Goal: Transaction & Acquisition: Book appointment/travel/reservation

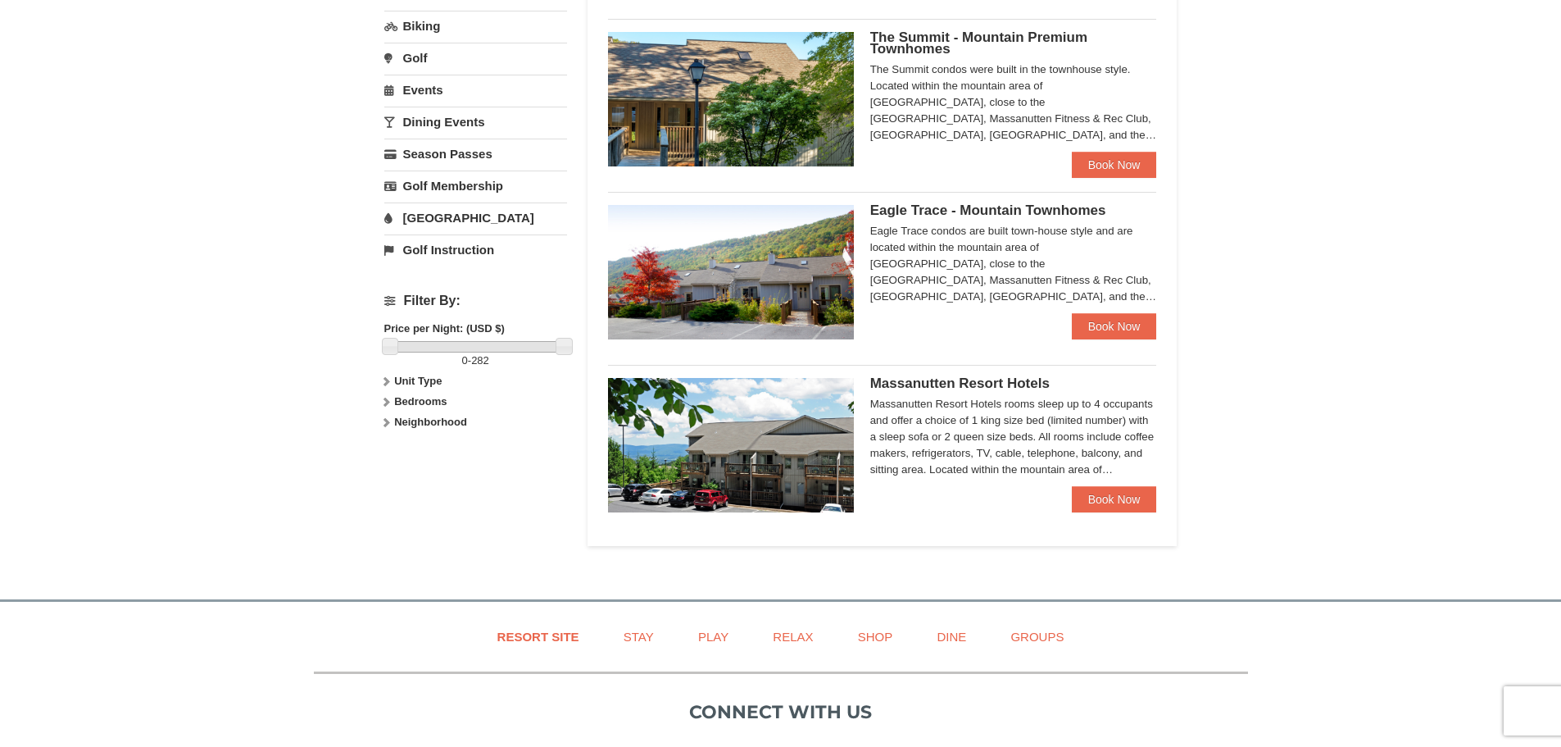
scroll to position [492, 0]
click at [1115, 499] on link "Book Now" at bounding box center [1114, 498] width 85 height 26
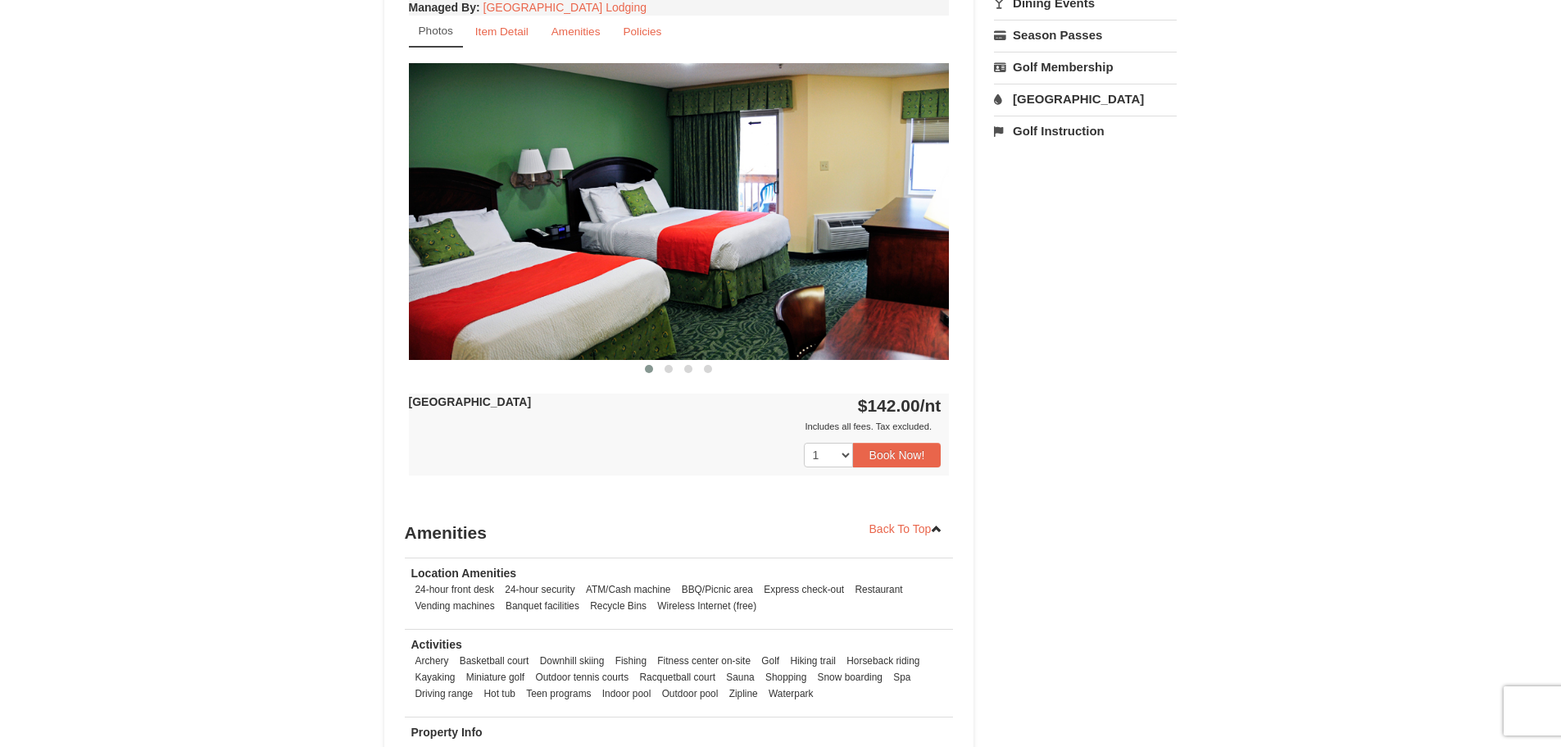
scroll to position [738, 0]
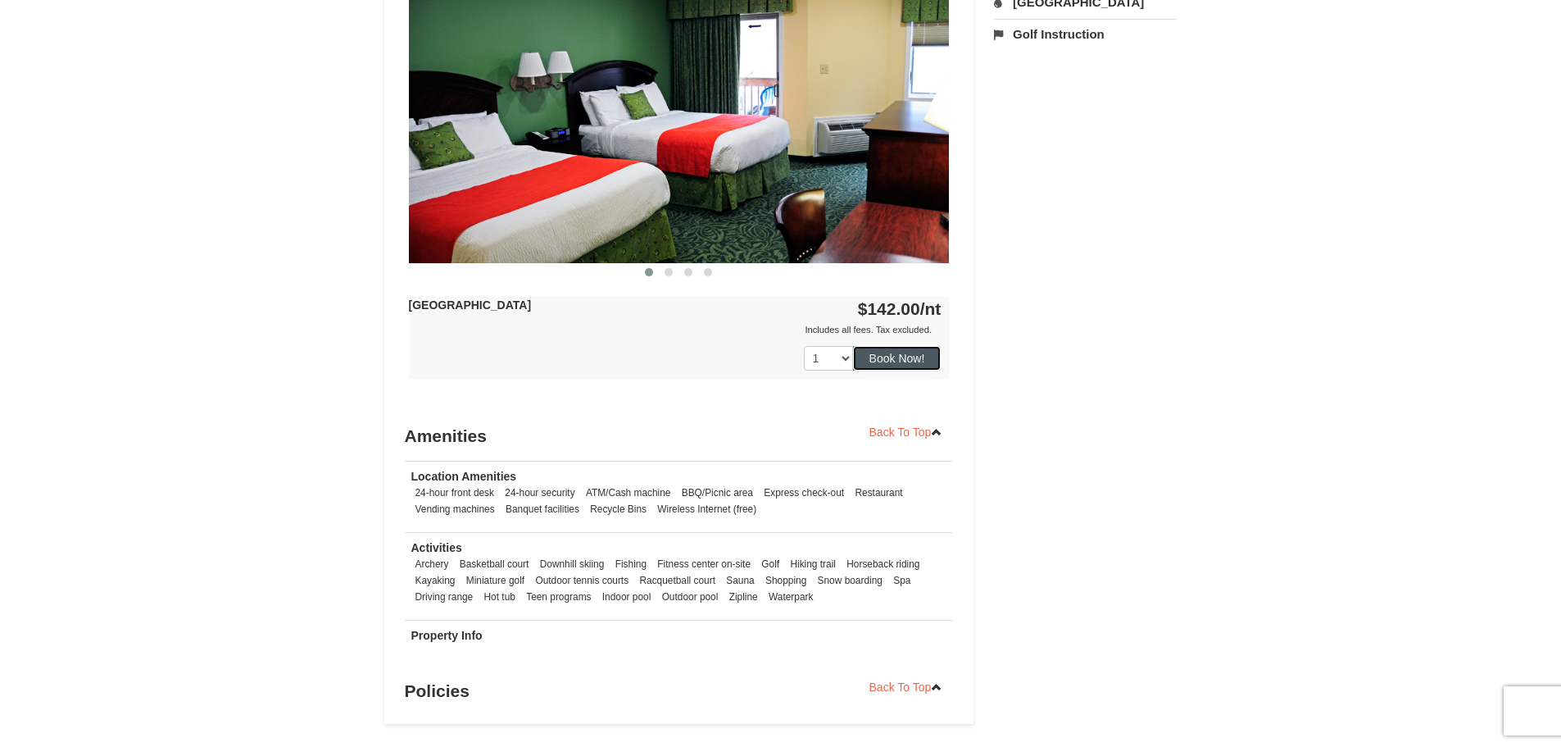
click at [906, 353] on button "Book Now!" at bounding box center [897, 358] width 89 height 25
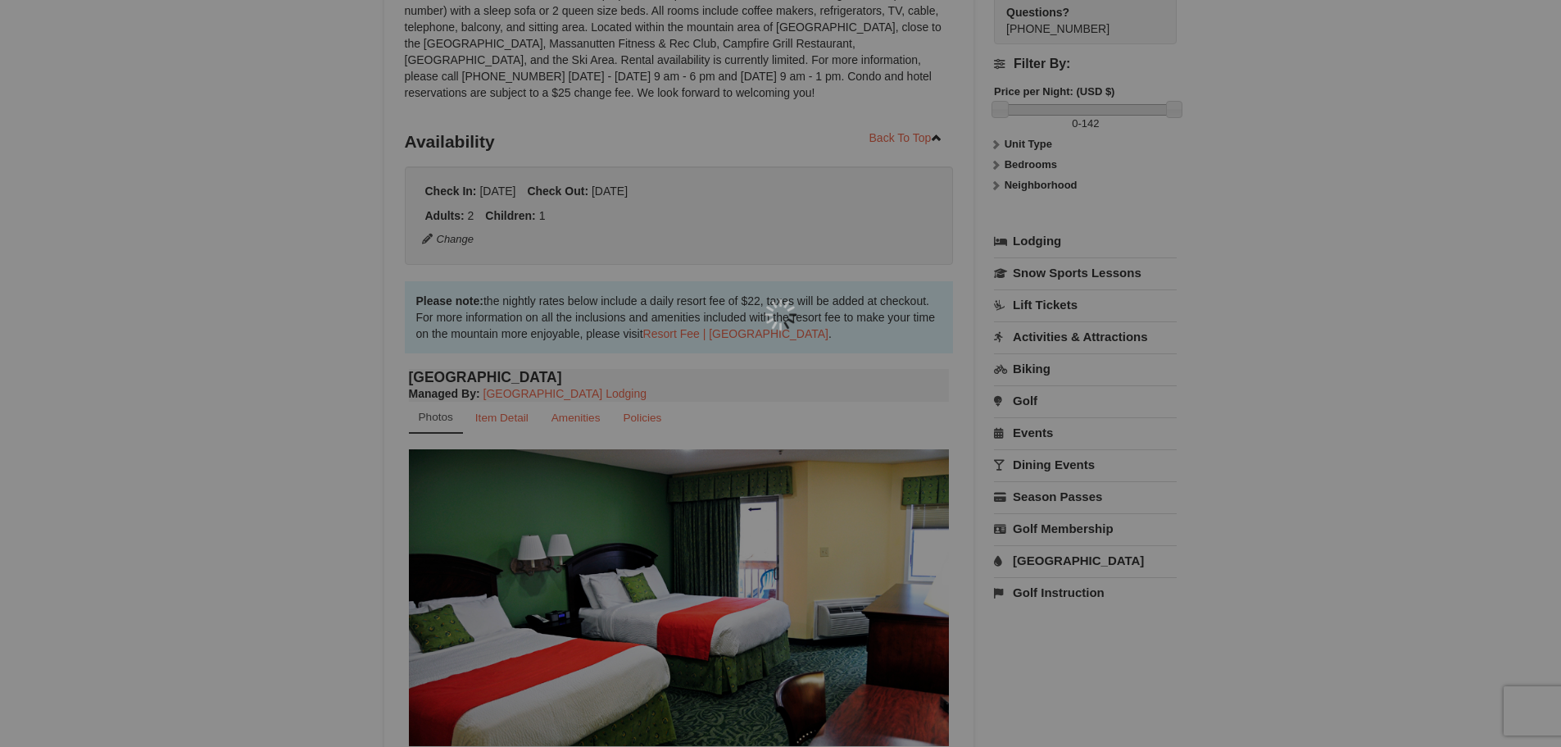
scroll to position [160, 0]
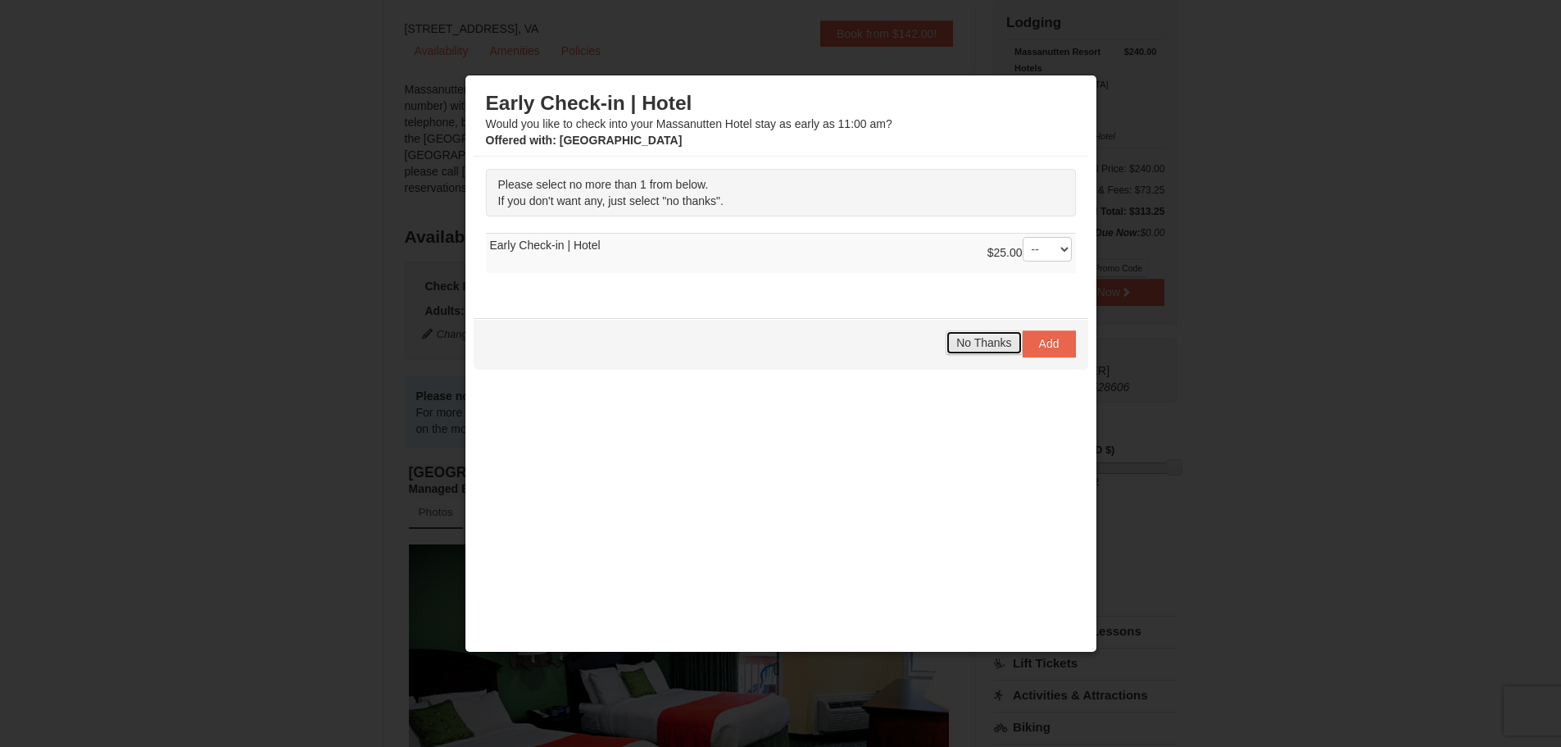
click at [980, 341] on span "No Thanks" at bounding box center [983, 342] width 55 height 13
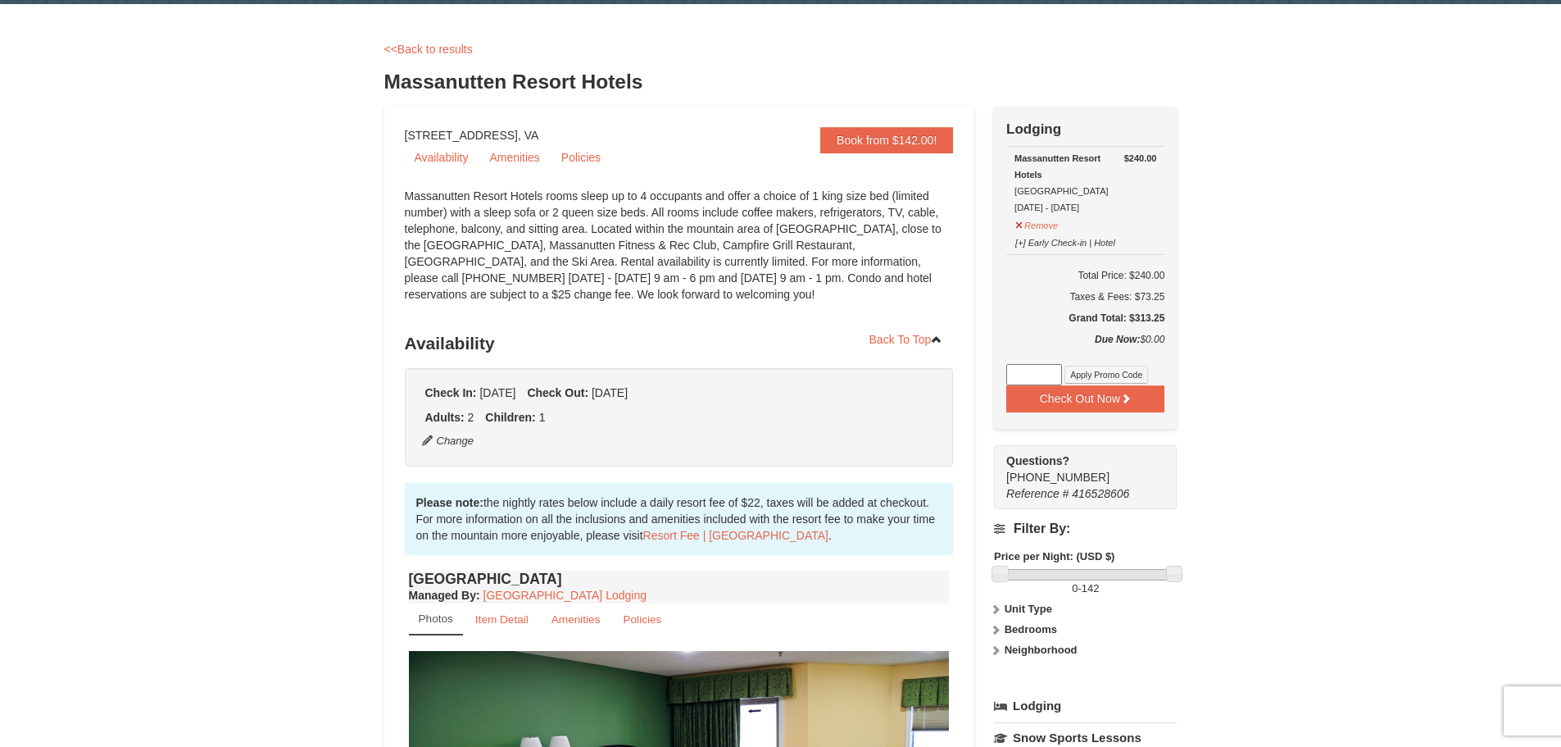
scroll to position [82, 0]
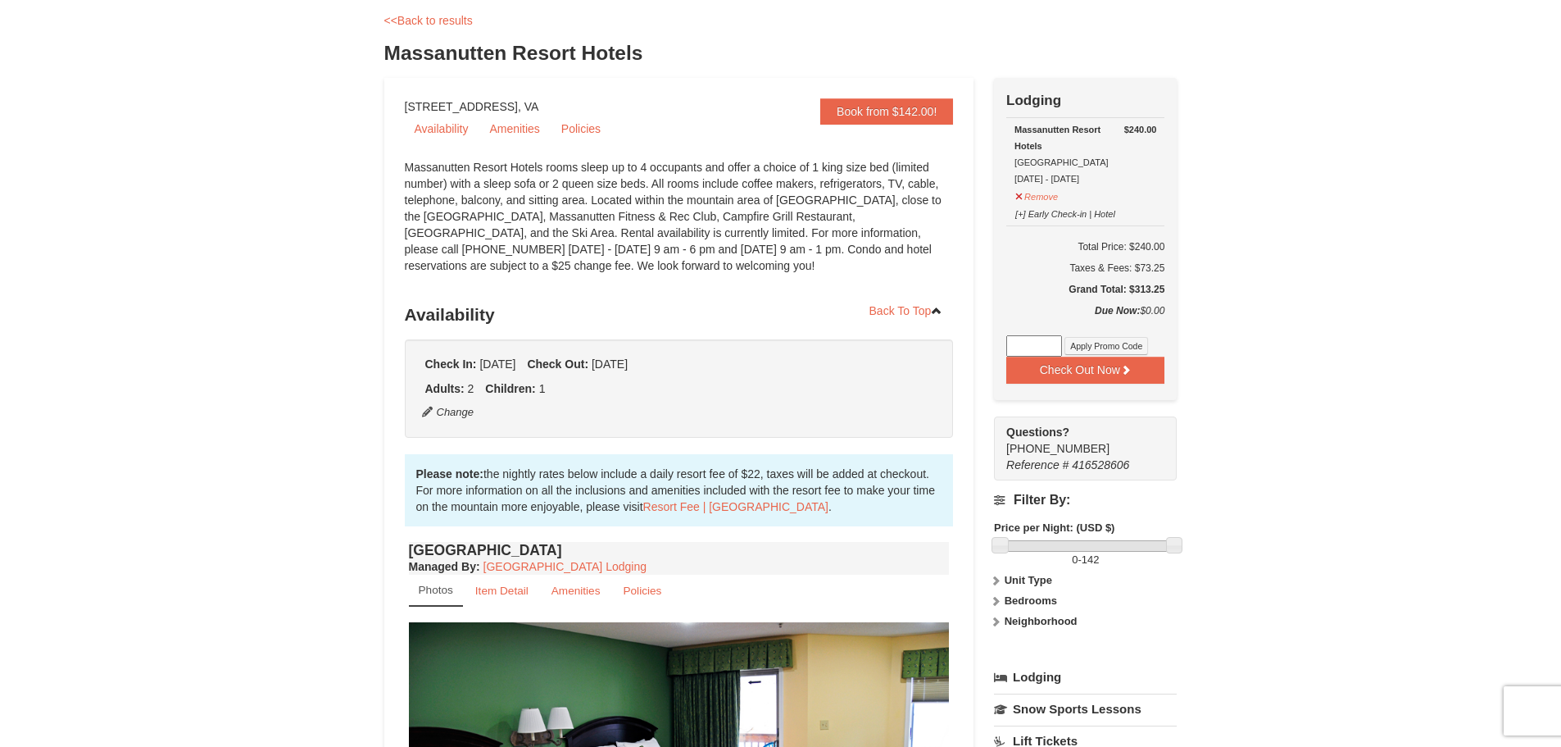
drag, startPoint x: 1125, startPoint y: 291, endPoint x: 1179, endPoint y: 298, distance: 53.8
click at [1179, 298] on div "× <<Back to results Massanutten Resort Hotels Book from $142.00! 1822 Resort Dr…" at bounding box center [781, 696] width 826 height 1408
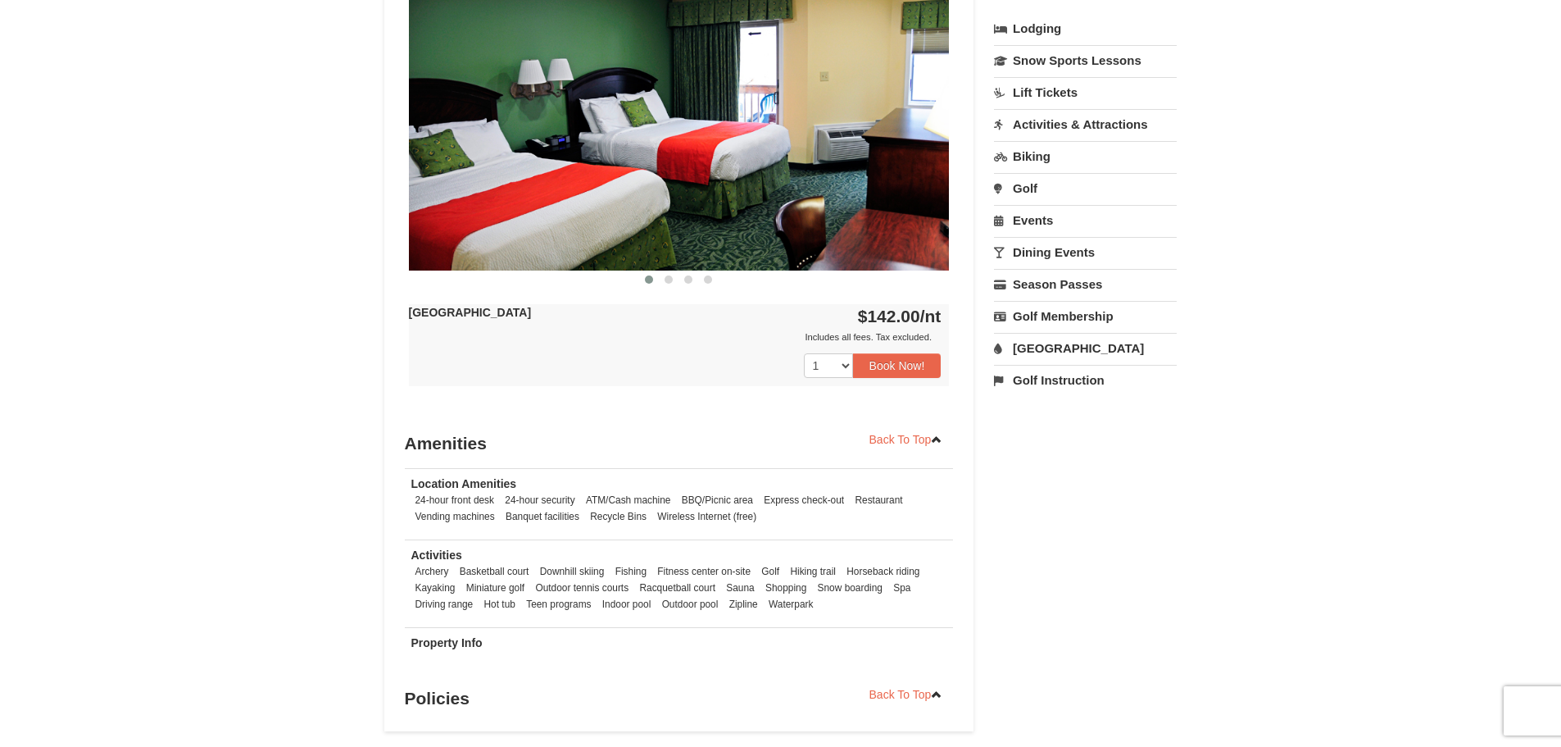
scroll to position [738, 0]
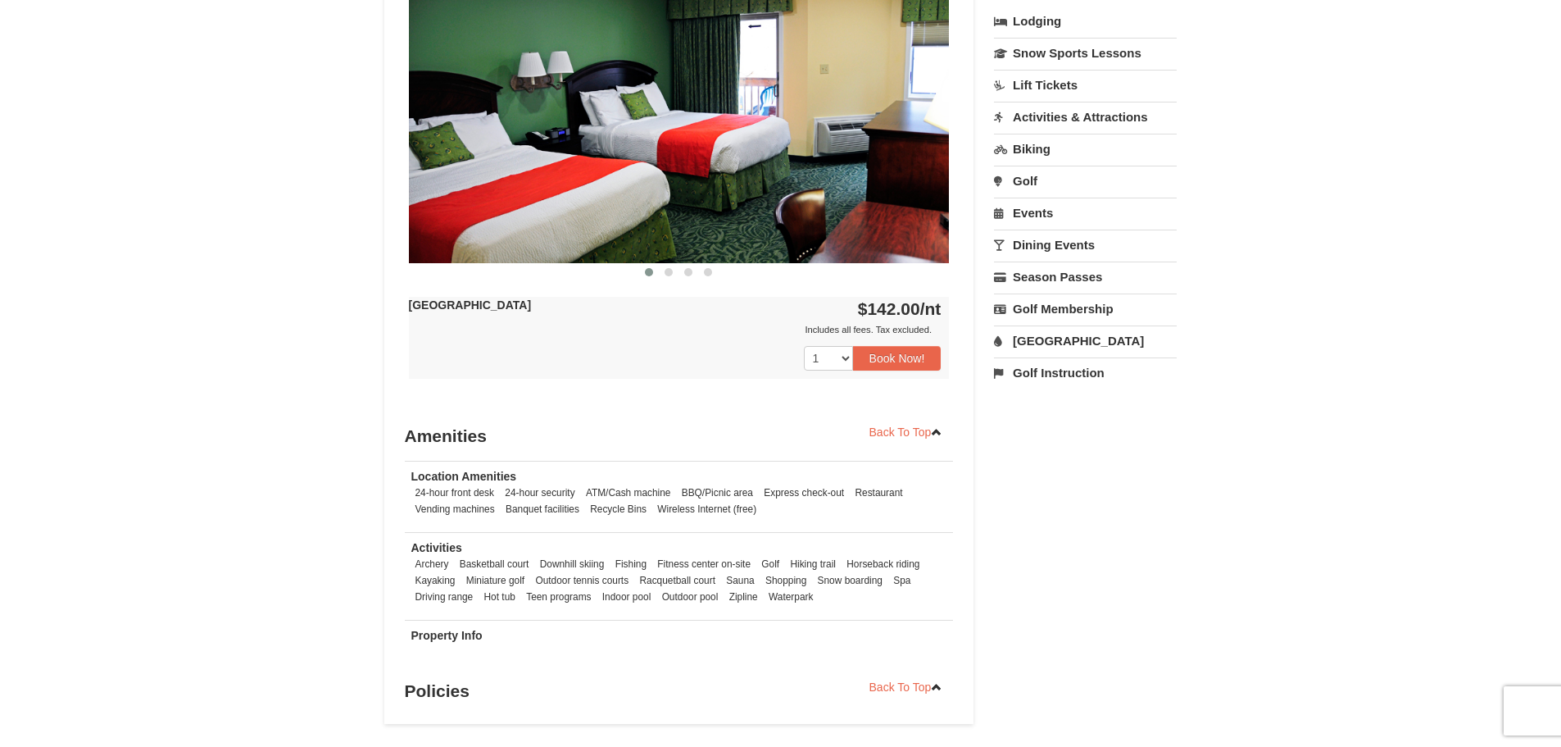
click at [748, 193] on img at bounding box center [679, 114] width 541 height 296
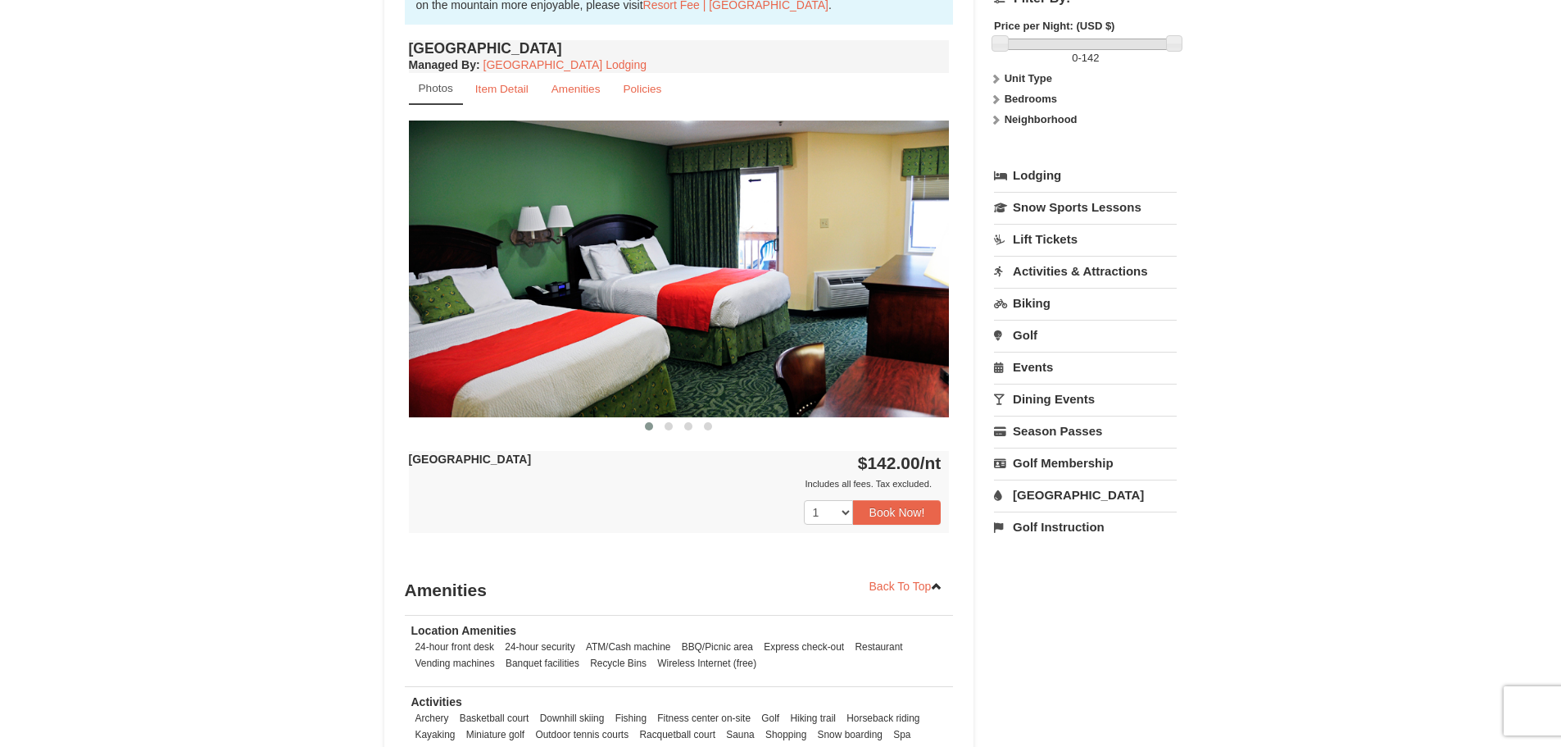
scroll to position [492, 0]
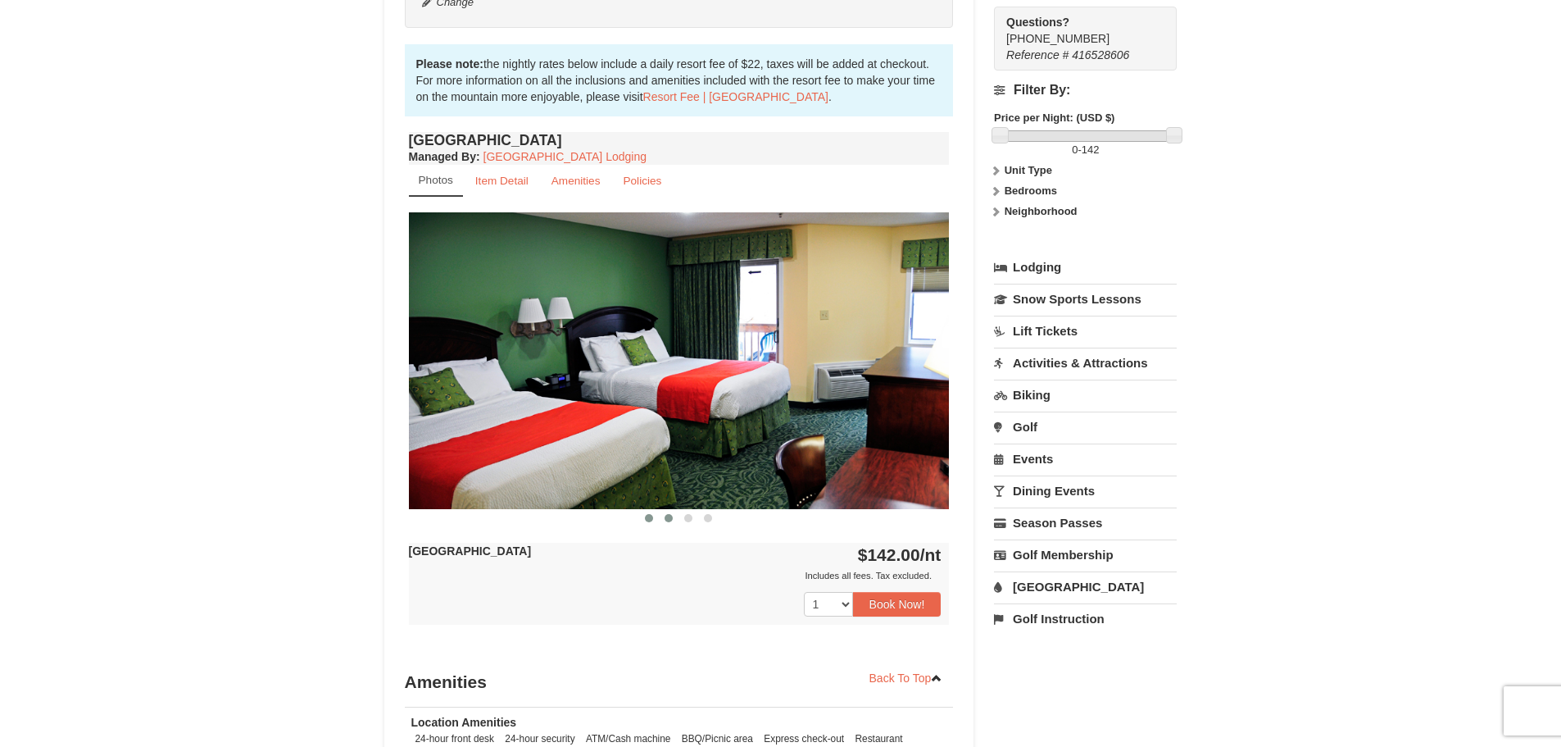
click at [666, 514] on span at bounding box center [669, 518] width 8 height 8
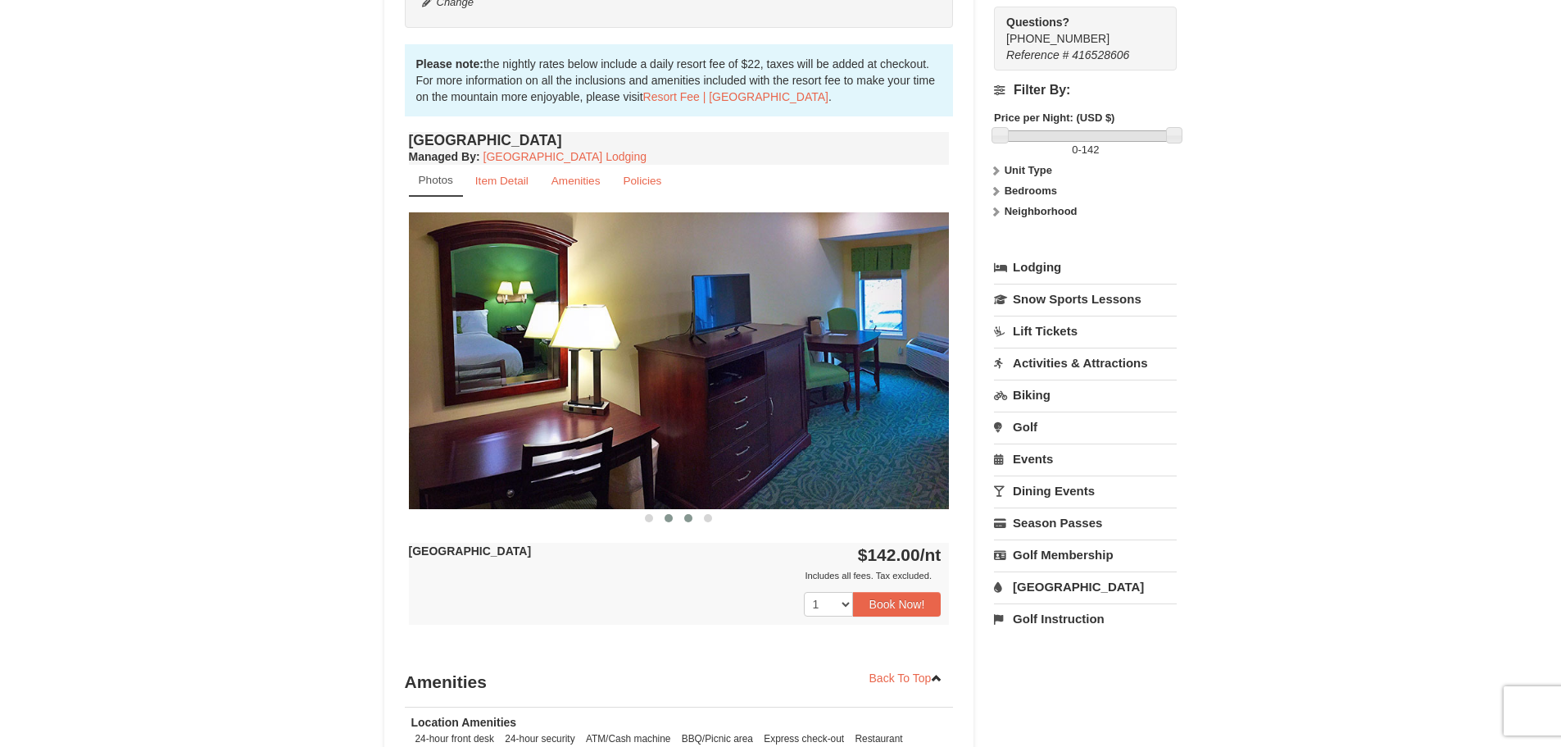
click at [687, 514] on span at bounding box center [688, 518] width 8 height 8
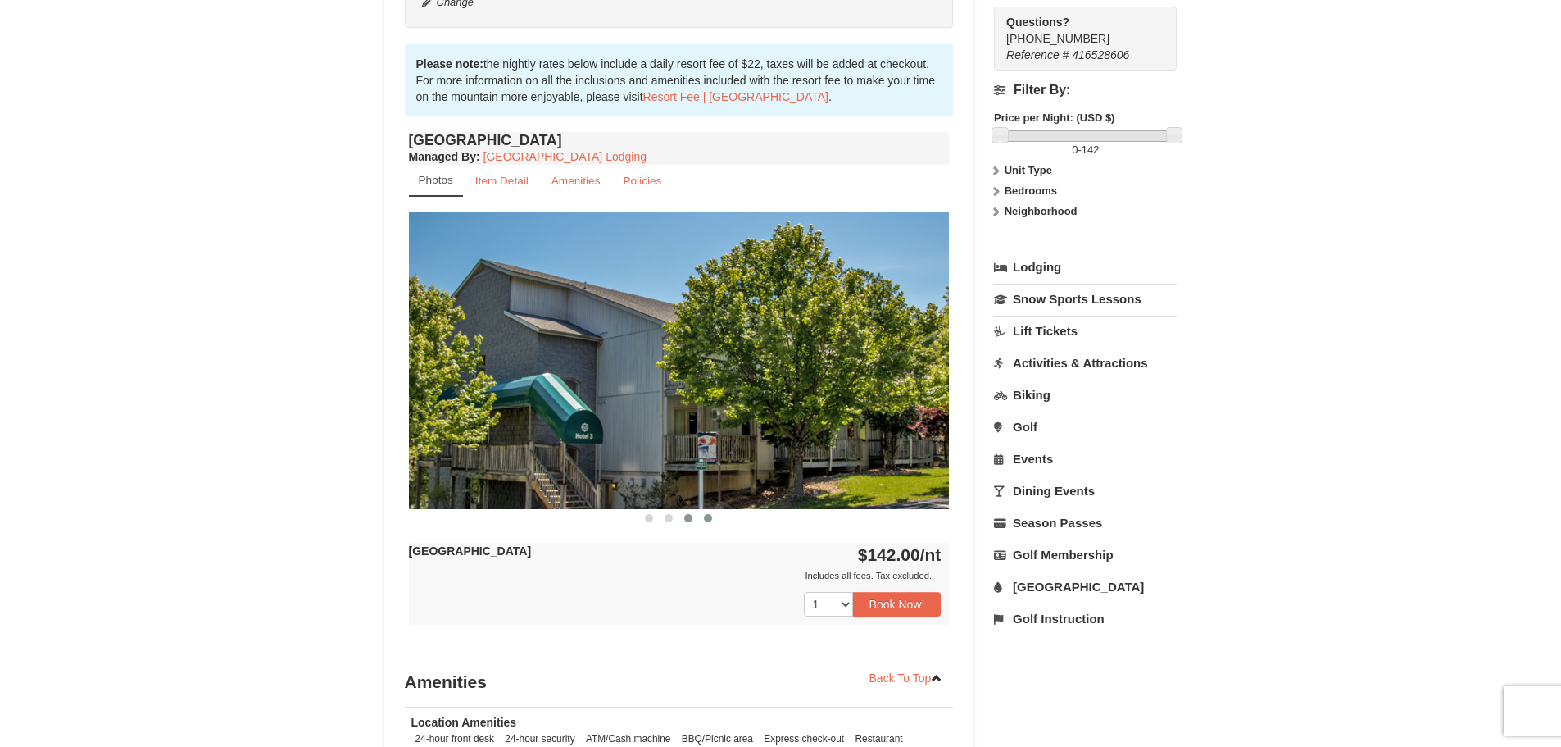
click at [707, 514] on span at bounding box center [708, 518] width 8 height 8
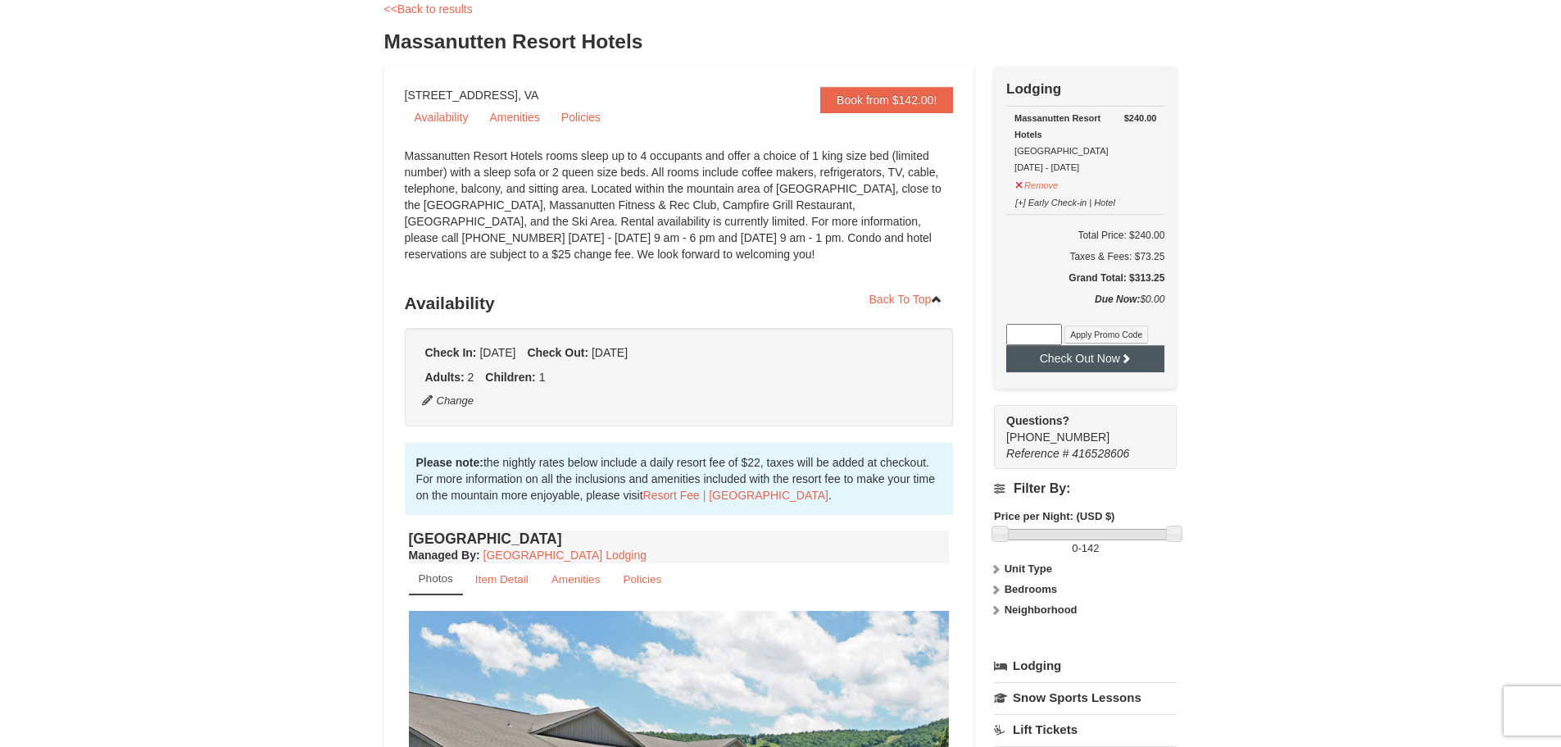
scroll to position [0, 0]
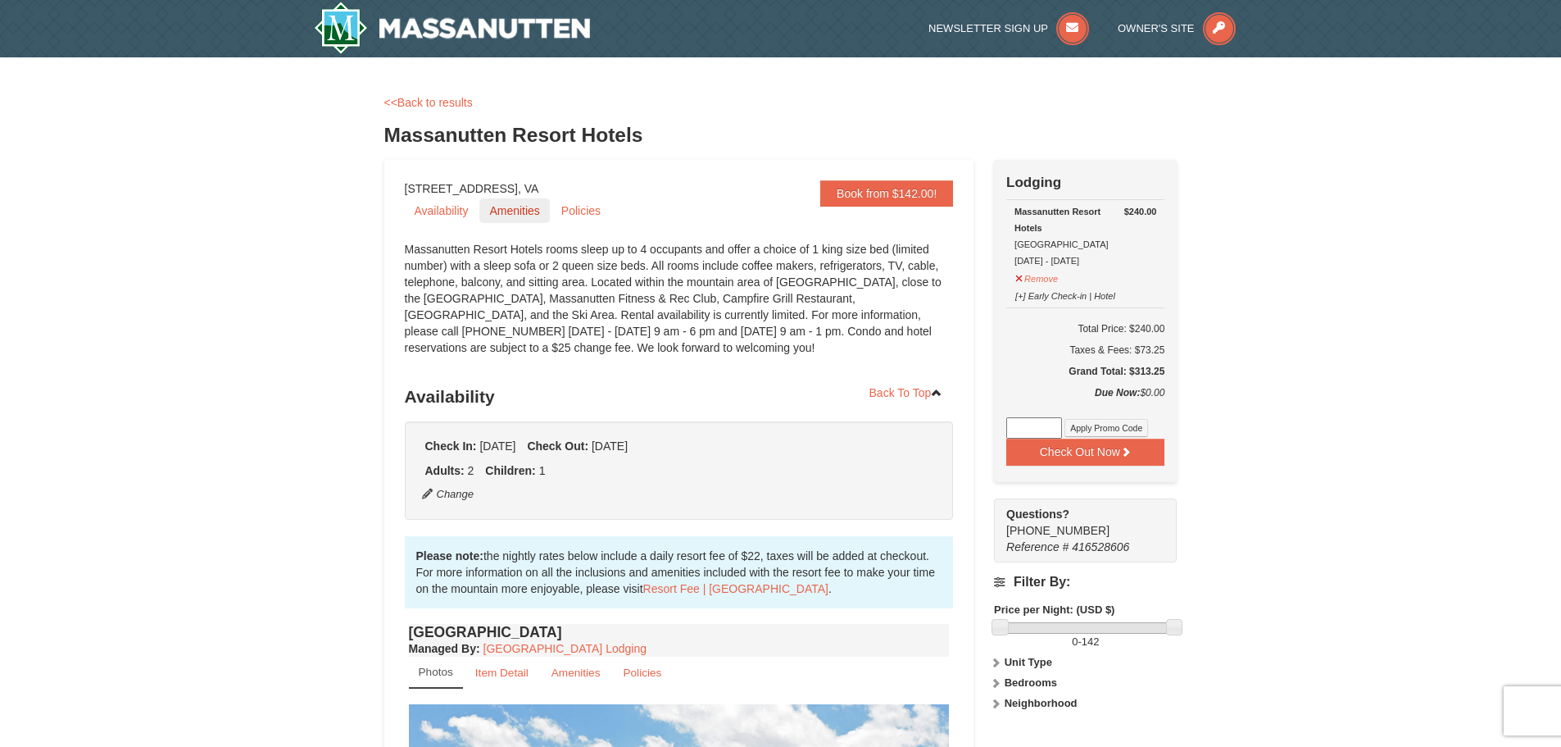
click at [504, 215] on link "Amenities" at bounding box center [514, 210] width 70 height 25
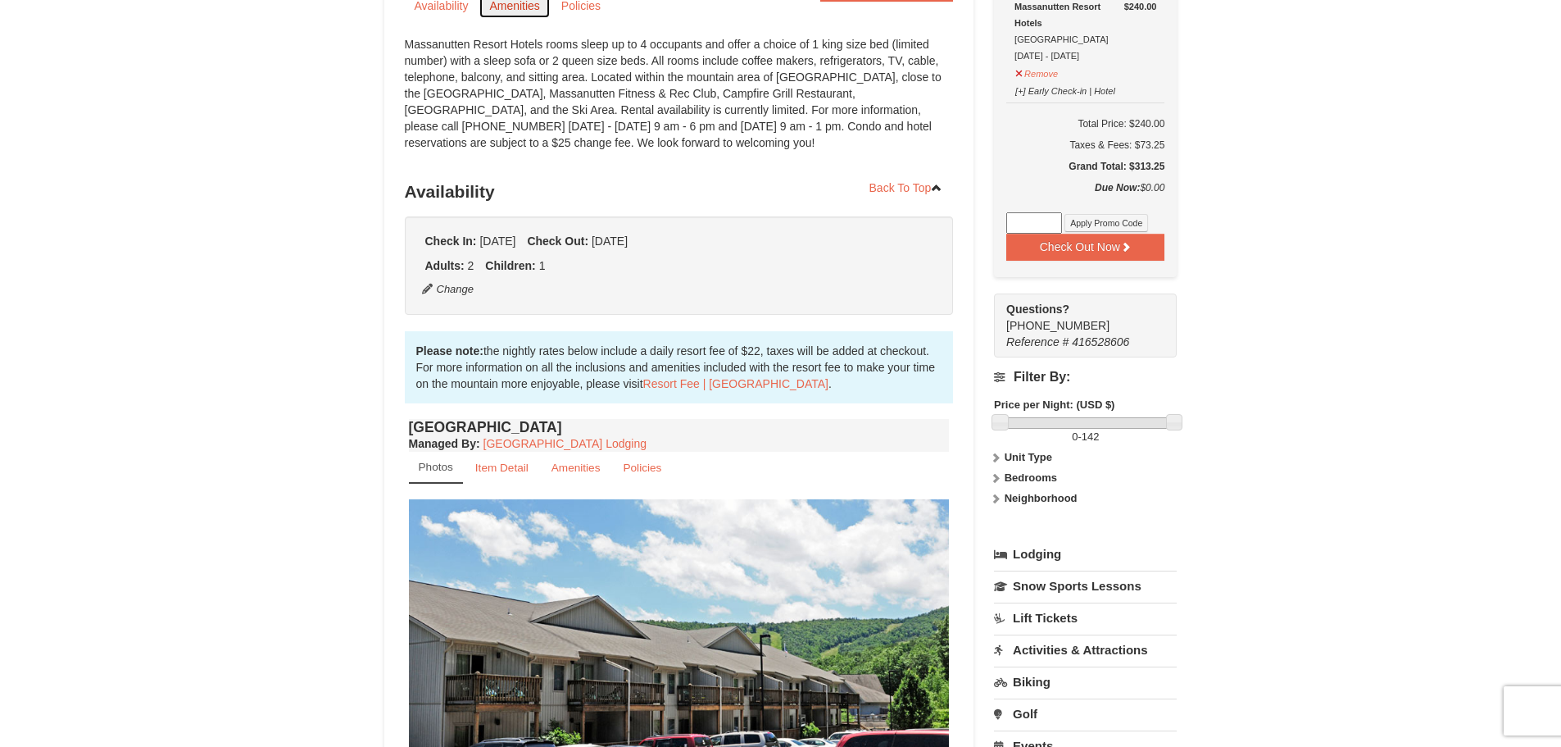
scroll to position [174, 0]
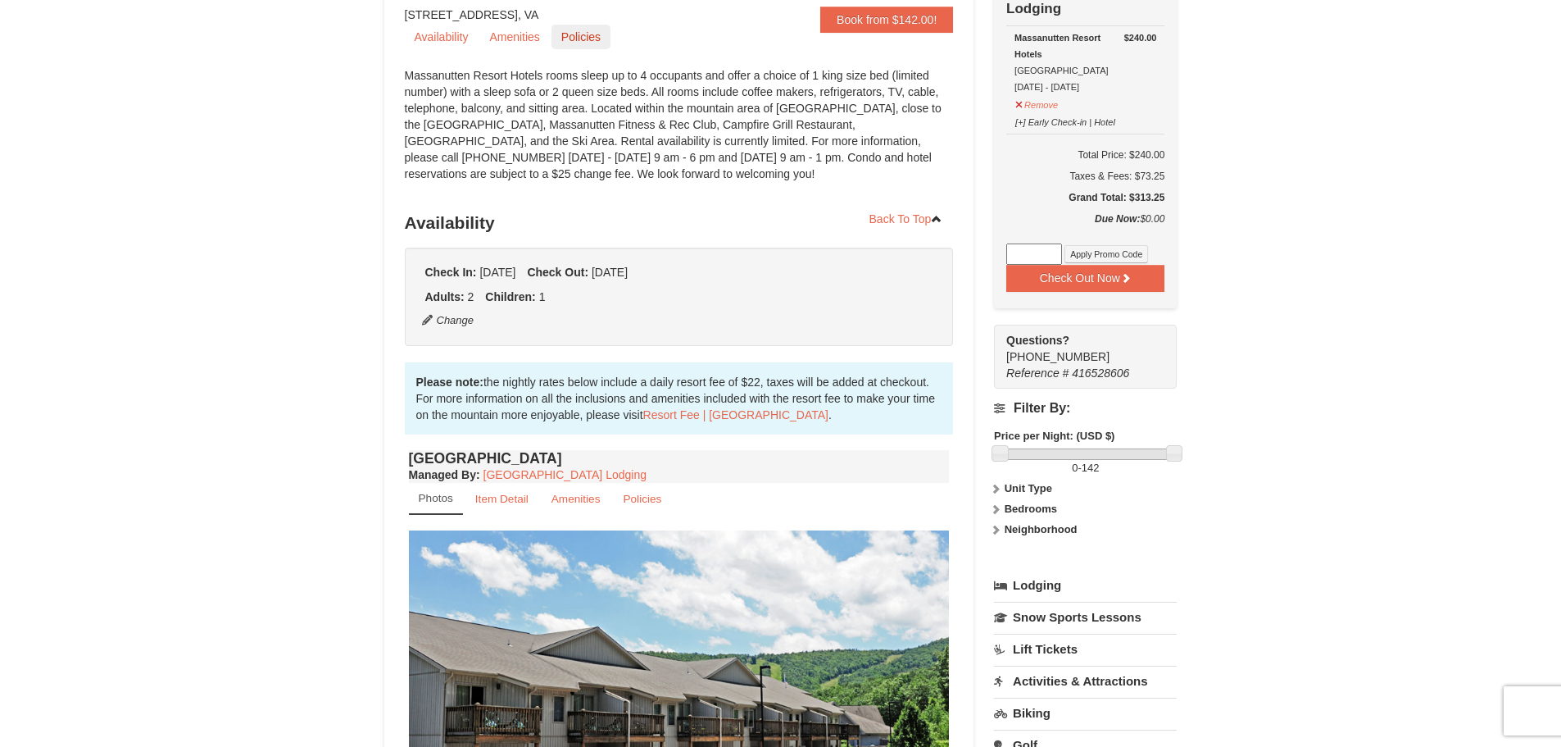
click at [577, 36] on link "Policies" at bounding box center [581, 37] width 59 height 25
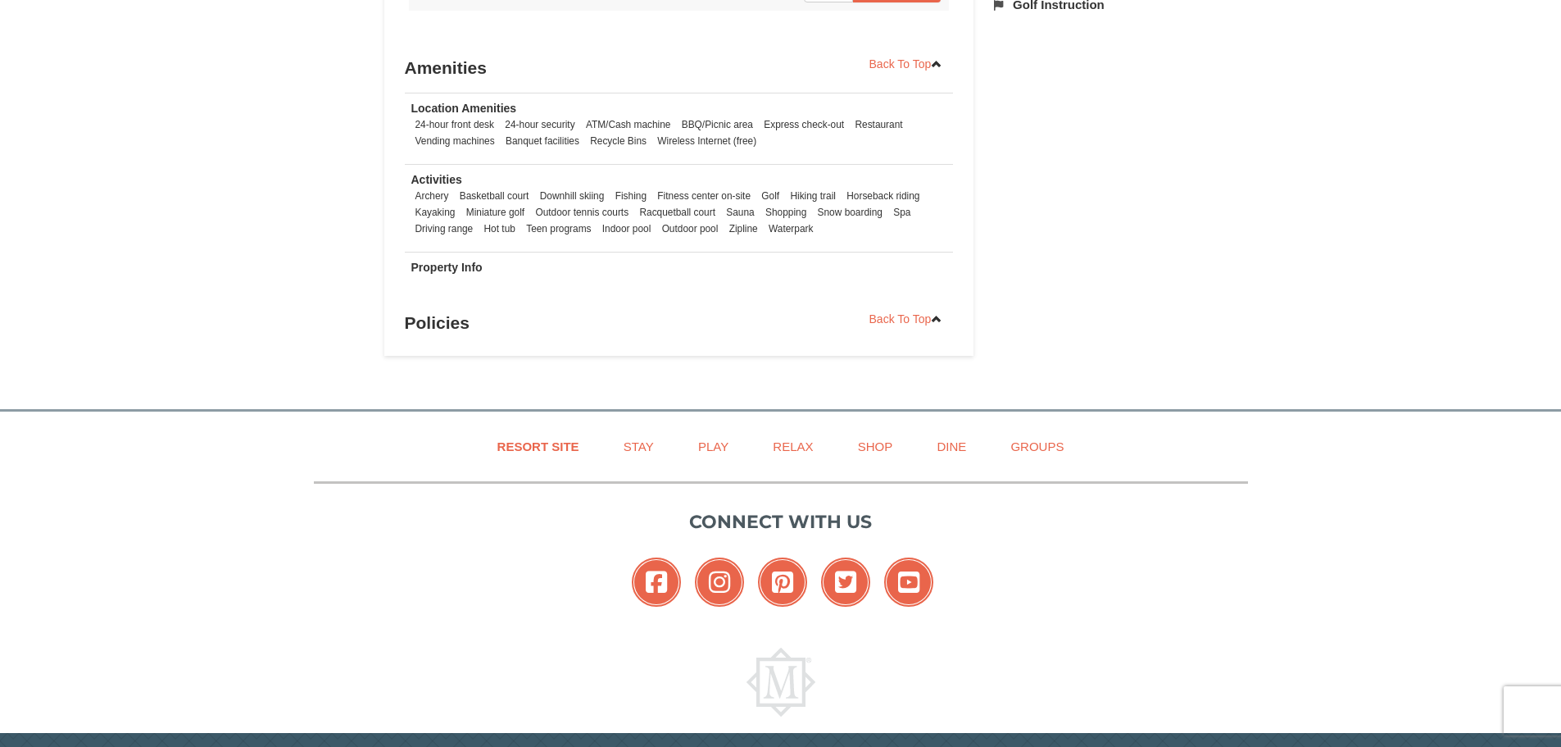
scroll to position [1161, 0]
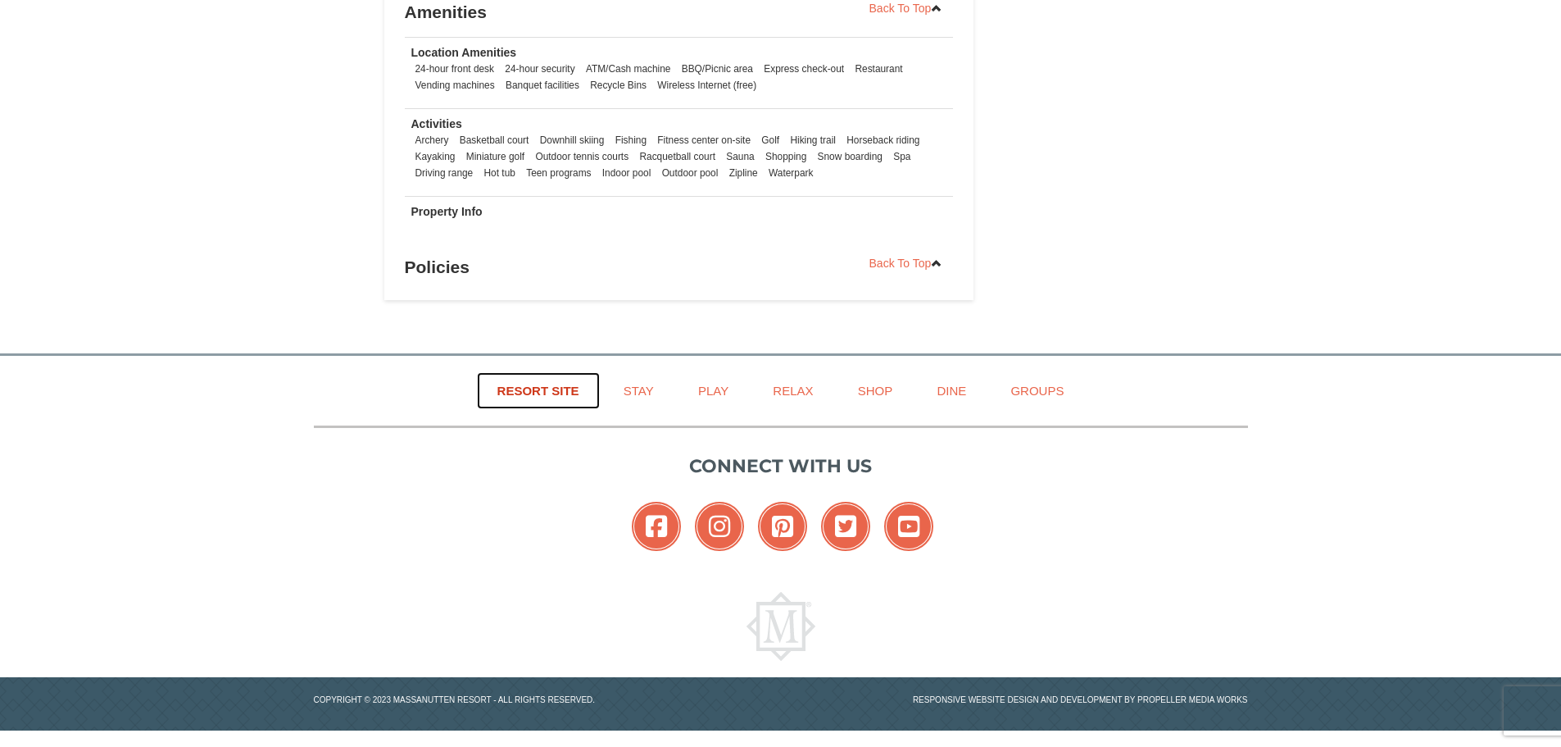
click at [542, 393] on link "Resort Site" at bounding box center [538, 390] width 123 height 37
